Goal: Obtain resource: Obtain resource

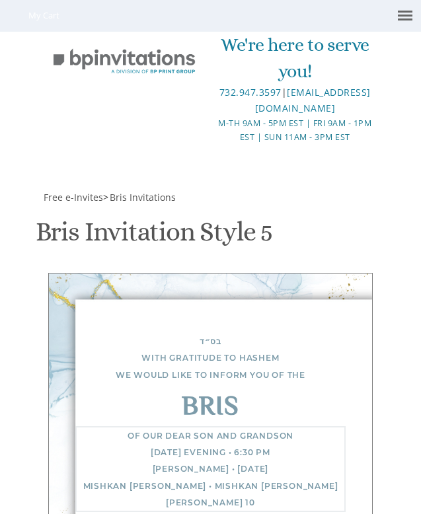
scroll to position [694, 0]
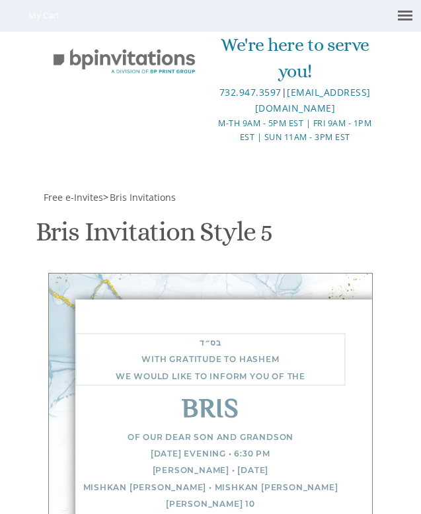
scroll to position [434, 0]
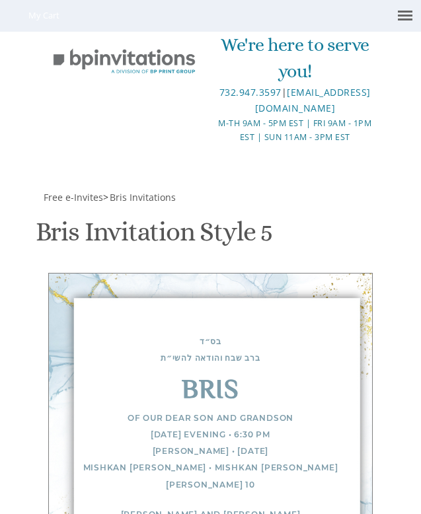
scroll to position [418, 0]
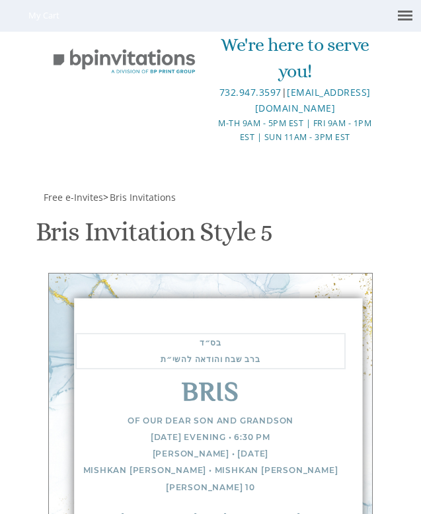
paste textarea "על כל הטוב אשר גמלנו מתכבדים אנו להודיעכם על היכנסו של בנינו/נכדנו נ”י בבריתו ש…"
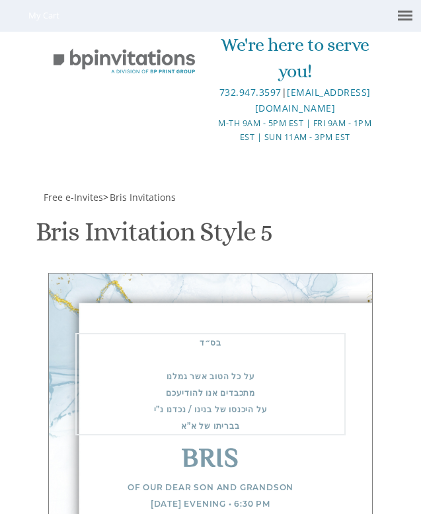
scroll to position [485, 0]
paste textarea "ברוב שבח והודיה להשי”ת"
type textarea "בס״ד ברוב שבח והודיה להשי”ת על כל הטוב אשר גמלנו מתכבדים אנו להודיעכם על היכנסו…"
